Goal: Information Seeking & Learning: Learn about a topic

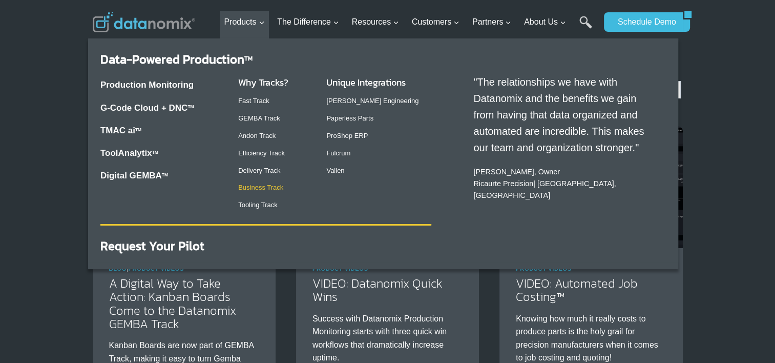
click at [259, 189] on link "Business Track" at bounding box center [260, 187] width 45 height 8
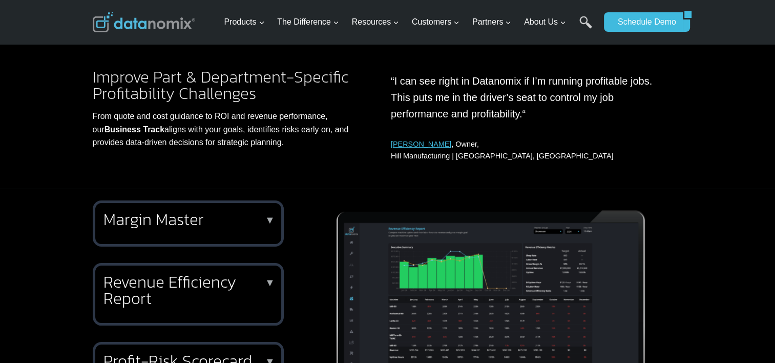
scroll to position [205, 0]
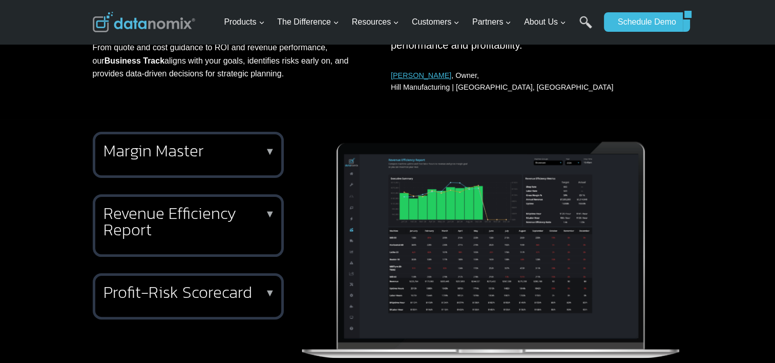
click at [267, 148] on p "▼" at bounding box center [270, 151] width 10 height 7
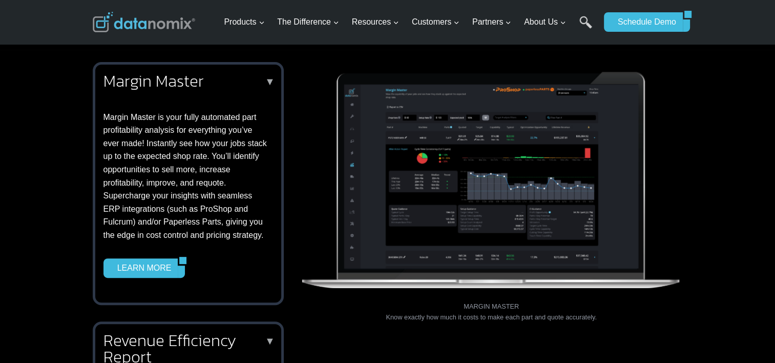
scroll to position [410, 0]
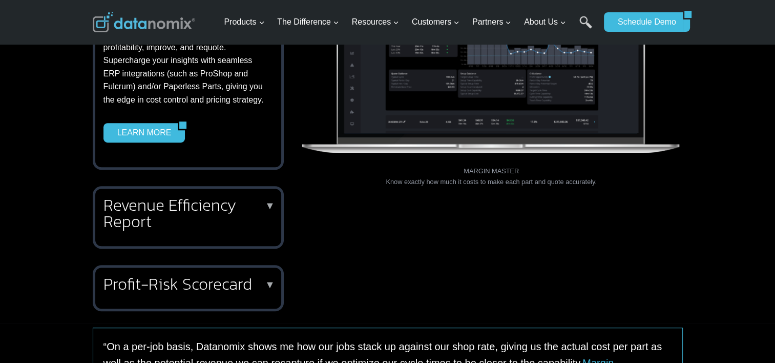
click at [267, 207] on p "▼" at bounding box center [270, 205] width 10 height 7
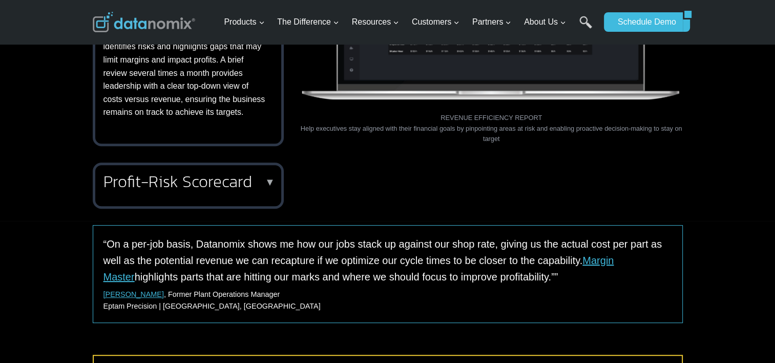
scroll to position [478, 0]
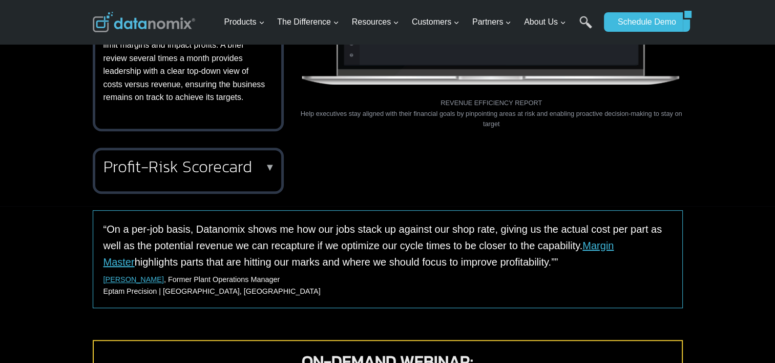
click at [270, 164] on p "▼" at bounding box center [270, 166] width 10 height 7
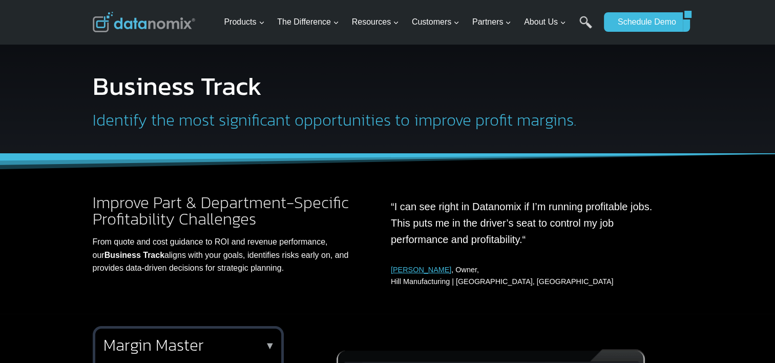
scroll to position [0, 0]
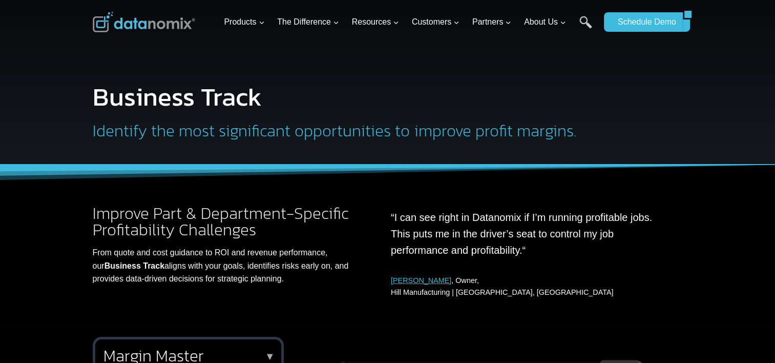
click at [151, 26] on img at bounding box center [144, 22] width 102 height 20
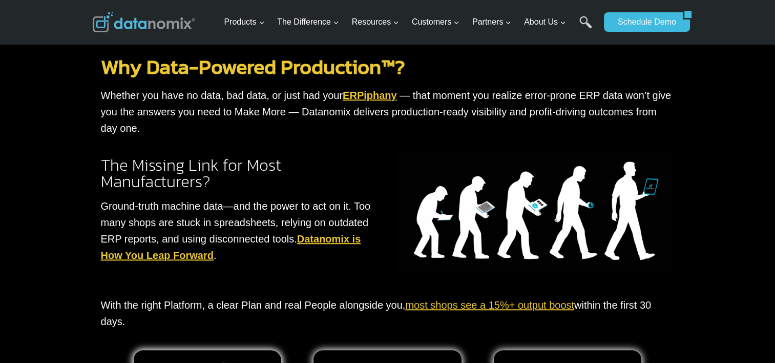
scroll to position [820, 0]
